Goal: Browse casually

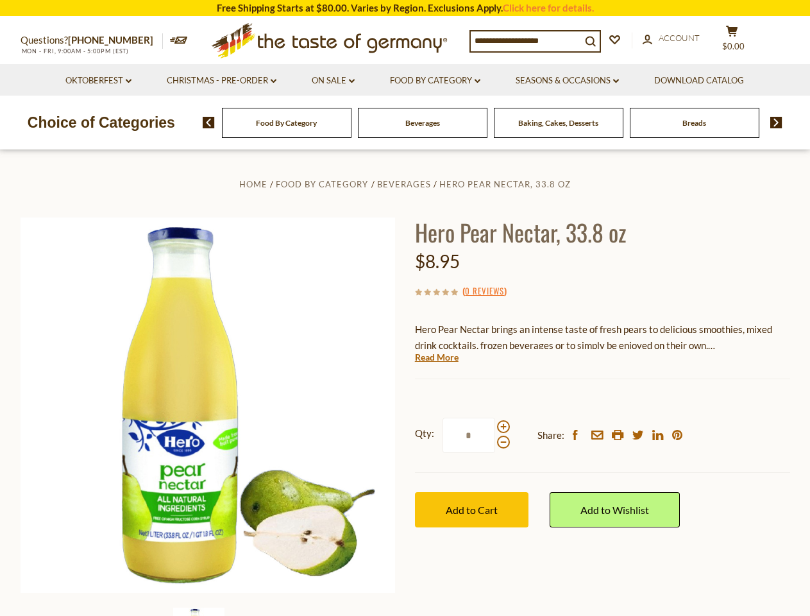
click at [405, 308] on div "Home Food By Category [GEOGRAPHIC_DATA] Hero Pear Nectar, 33.8 oz Hero Pear Nec…" at bounding box center [405, 422] width 789 height 493
click at [529, 40] on input at bounding box center [526, 40] width 110 height 18
click at [740, 41] on span "$0.00" at bounding box center [733, 46] width 22 height 10
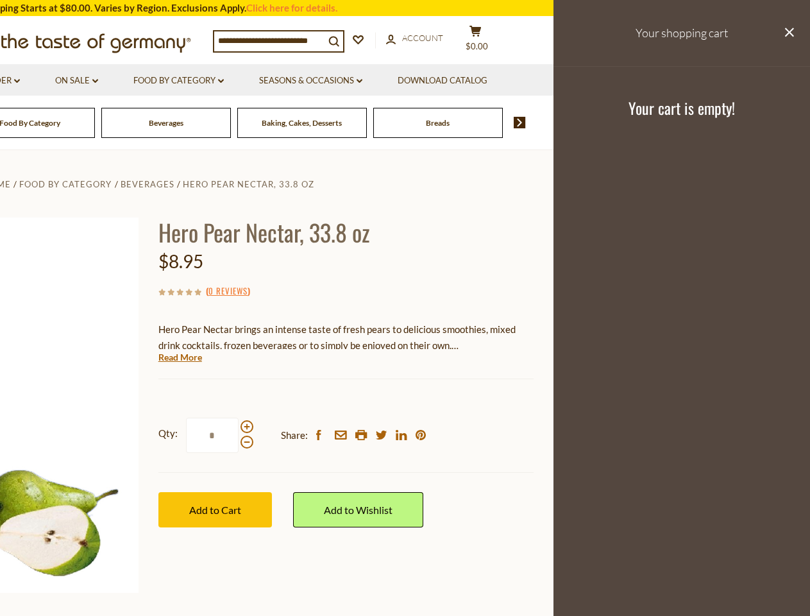
click at [333, 81] on link "Seasons & Occasions dropdown_arrow" at bounding box center [310, 81] width 103 height 14
click at [437, 81] on link "Download Catalog" at bounding box center [443, 81] width 90 height 14
click at [569, 81] on footer "Your cart is empty!" at bounding box center [681, 107] width 256 height 83
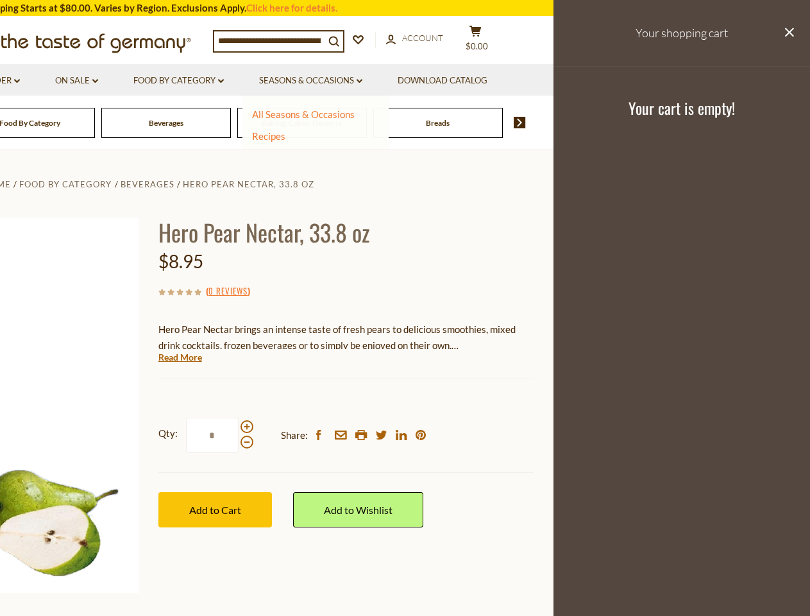
click at [95, 122] on div "Breads" at bounding box center [30, 123] width 130 height 30
click at [95, 122] on div "Beverages" at bounding box center [30, 123] width 130 height 30
